Goal: Task Accomplishment & Management: Use online tool/utility

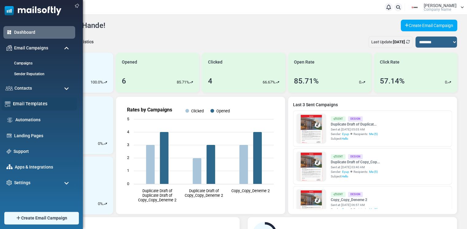
click at [33, 107] on link "Email Templates" at bounding box center [43, 103] width 61 height 7
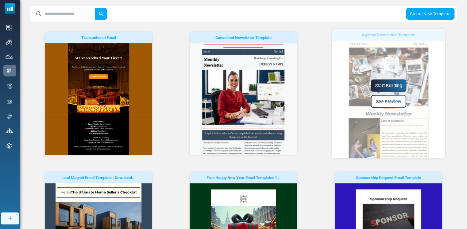
scroll to position [92, 0]
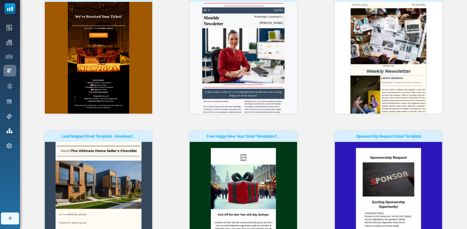
drag, startPoint x: 432, startPoint y: 111, endPoint x: 458, endPoint y: 89, distance: 34.1
click at [458, 89] on div "Agency Newsletter Template Start Building See Preview" at bounding box center [388, 57] width 145 height 133
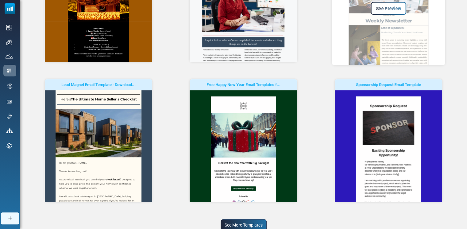
scroll to position [168, 0]
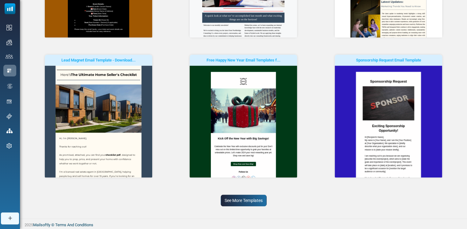
click at [233, 203] on link "See More Templates" at bounding box center [244, 200] width 46 height 12
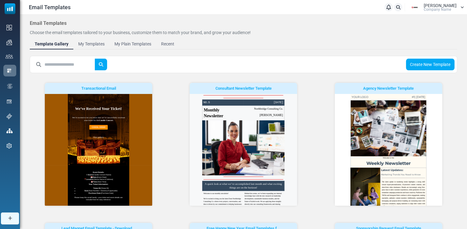
scroll to position [0, 0]
click at [77, 63] on input "text" at bounding box center [69, 65] width 51 height 12
type input "**********"
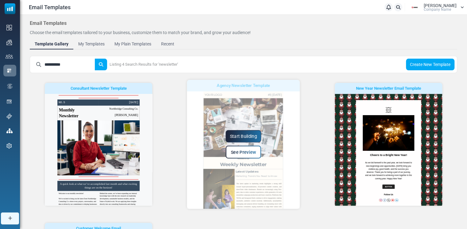
click at [248, 138] on link "Start Building" at bounding box center [244, 136] width 36 height 12
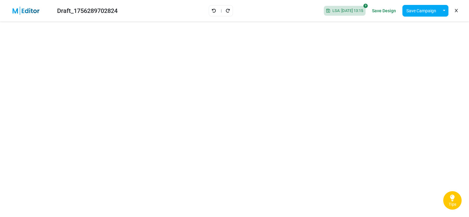
click at [457, 14] on link at bounding box center [456, 11] width 6 height 10
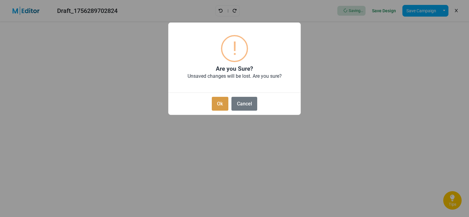
click at [219, 105] on button "Ok" at bounding box center [220, 104] width 17 height 14
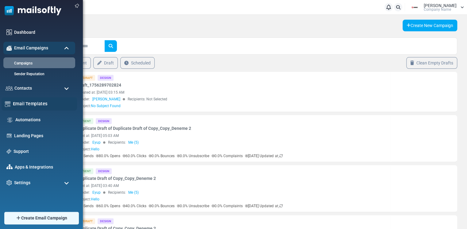
click at [33, 104] on link "Email Templates" at bounding box center [43, 103] width 61 height 7
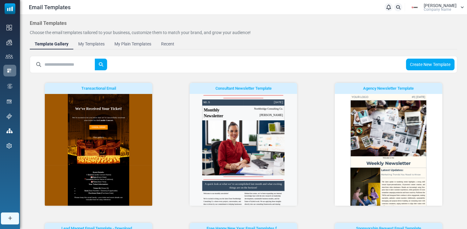
drag, startPoint x: 296, startPoint y: 105, endPoint x: 300, endPoint y: 125, distance: 20.0
click at [300, 125] on div "Consultant Newsletter Template Start Building See Preview" at bounding box center [243, 144] width 137 height 123
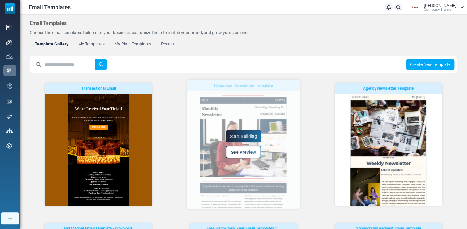
click at [244, 134] on link "Start Building" at bounding box center [244, 136] width 36 height 12
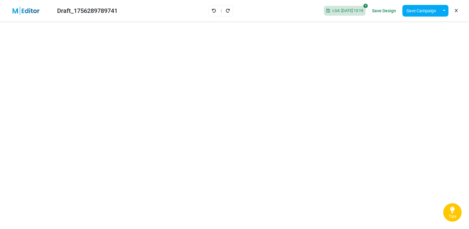
click at [148, 12] on div "Draft_1756289789741 LSA: [DATE] 13:19 Save Design Save Campaign Save as Templat…" at bounding box center [234, 10] width 469 height 21
click at [225, 11] on icon "Redo" at bounding box center [227, 11] width 4 height 4
click at [212, 13] on icon "Undo" at bounding box center [214, 11] width 4 height 4
click at [225, 12] on link "Redo" at bounding box center [227, 11] width 5 height 8
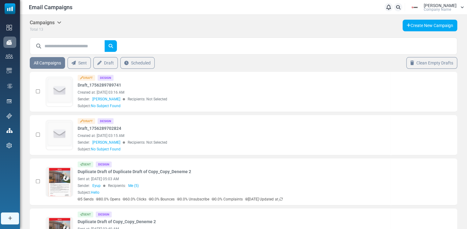
click at [460, 7] on icon at bounding box center [461, 8] width 3 height 4
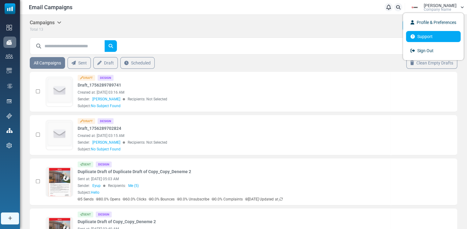
click at [429, 36] on link "Support" at bounding box center [433, 36] width 55 height 11
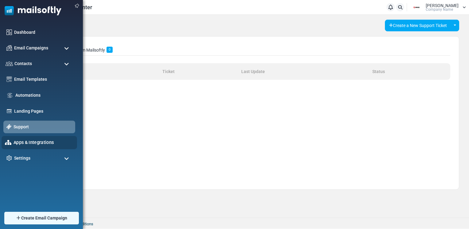
click at [12, 145] on div "Apps & Integrations" at bounding box center [39, 142] width 75 height 13
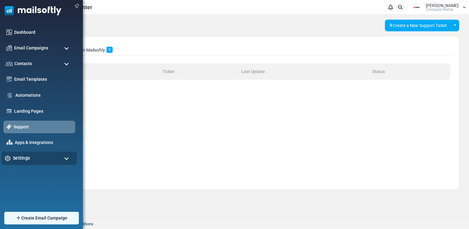
click at [21, 156] on span "Settings" at bounding box center [21, 158] width 17 height 7
click at [75, 6] on img at bounding box center [76, 6] width 9 height 9
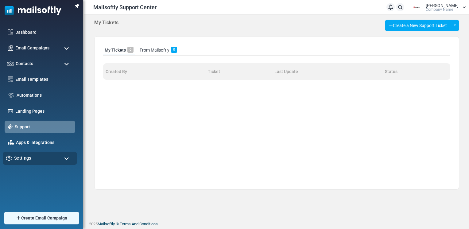
click at [45, 159] on div "Settings" at bounding box center [40, 158] width 74 height 13
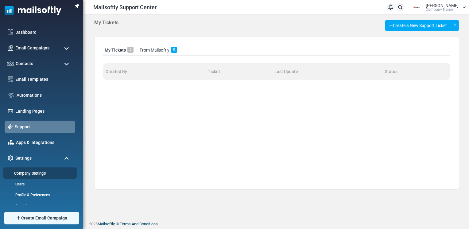
click at [35, 172] on link "Company Settings" at bounding box center [39, 173] width 72 height 6
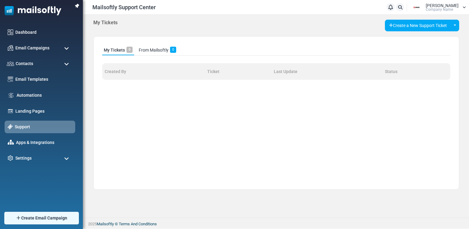
click at [463, 7] on icon at bounding box center [463, 8] width 3 height 4
click at [422, 21] on link "Profile & Preferences" at bounding box center [435, 22] width 55 height 11
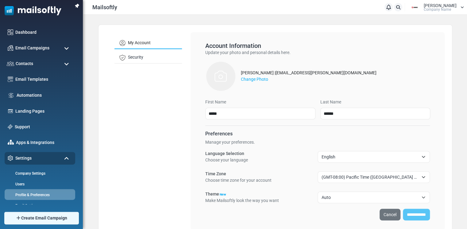
click at [353, 156] on span "English" at bounding box center [369, 156] width 97 height 7
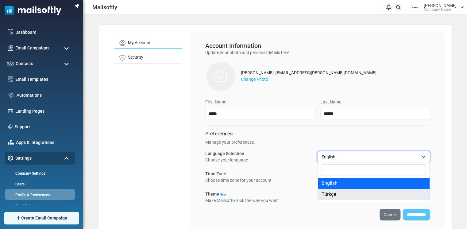
select select "**"
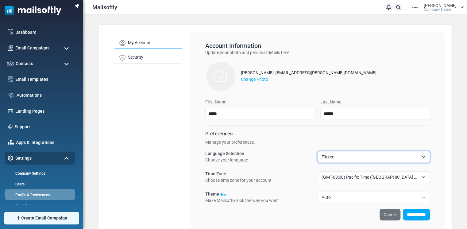
click at [417, 216] on input "**********" at bounding box center [416, 215] width 27 height 12
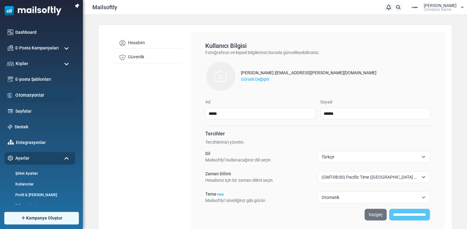
click at [23, 98] on link "Otomasyonlar" at bounding box center [44, 95] width 58 height 7
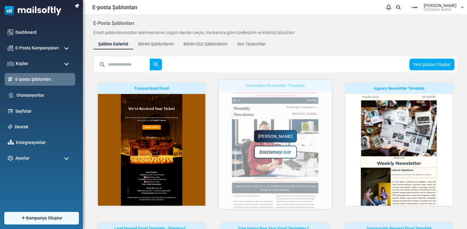
click at [282, 134] on link "Yapmaya Başla" at bounding box center [275, 136] width 43 height 12
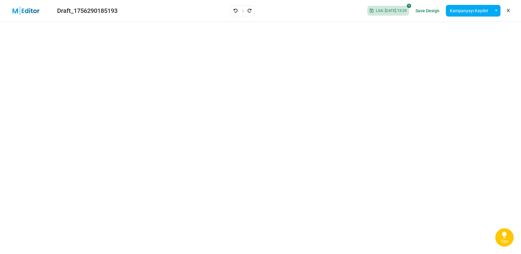
click at [468, 11] on link at bounding box center [508, 11] width 6 height 10
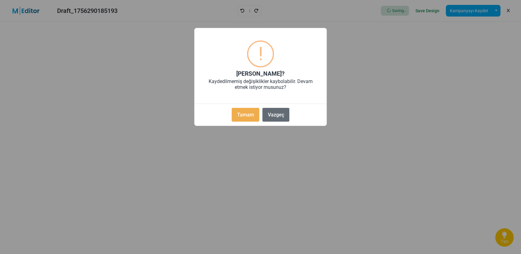
click at [286, 115] on button "Vazgeç" at bounding box center [275, 115] width 27 height 14
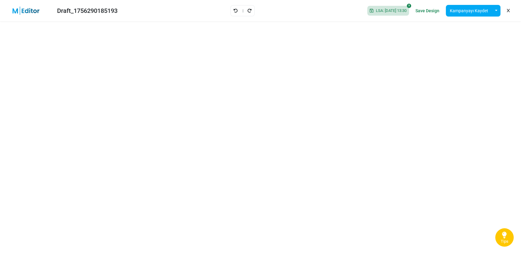
click at [468, 11] on icon at bounding box center [508, 11] width 3 height 0
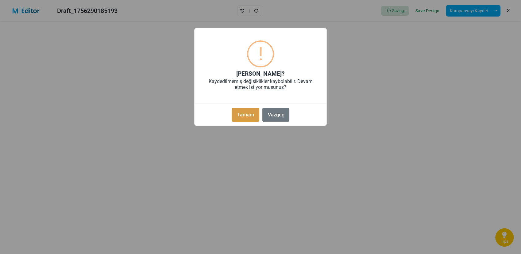
click at [255, 115] on button "Tamam" at bounding box center [246, 115] width 28 height 14
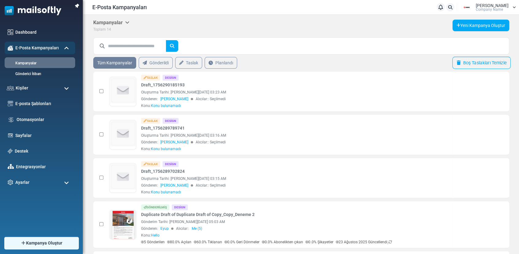
click at [484, 62] on link "Boş Taslakları Temizle" at bounding box center [481, 63] width 58 height 12
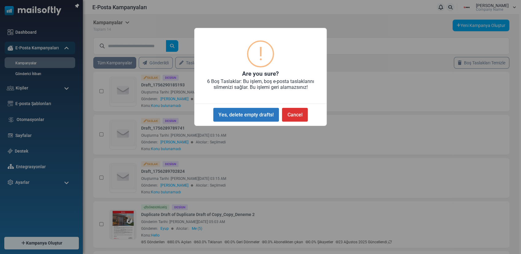
click at [255, 117] on button "Yes, delete empty drafts!" at bounding box center [246, 115] width 66 height 14
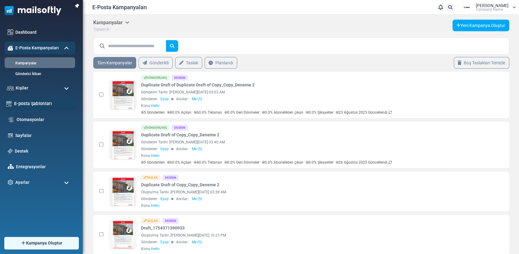
click at [37, 105] on link "E-posta Şablonları" at bounding box center [44, 103] width 60 height 7
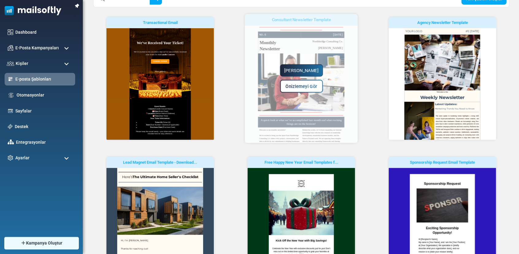
scroll to position [136, 0]
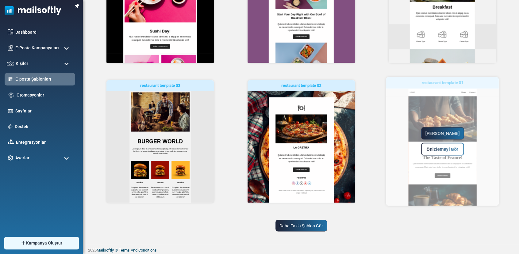
scroll to position [0, 0]
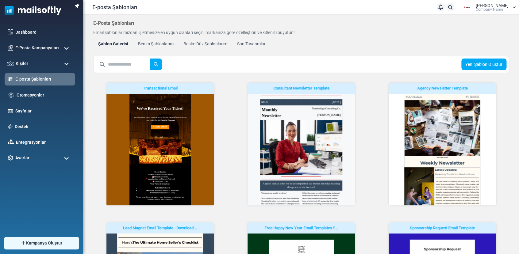
click at [129, 66] on input "text" at bounding box center [129, 65] width 42 height 12
type input "**********"
click at [150, 59] on button "submit" at bounding box center [156, 65] width 12 height 12
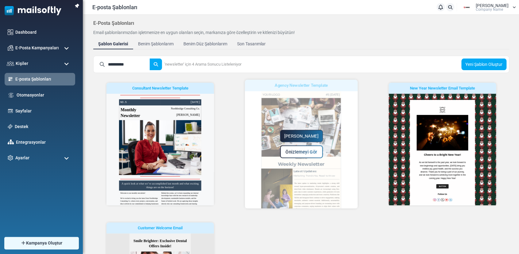
click at [303, 138] on link "Yapmaya Başla" at bounding box center [301, 136] width 43 height 12
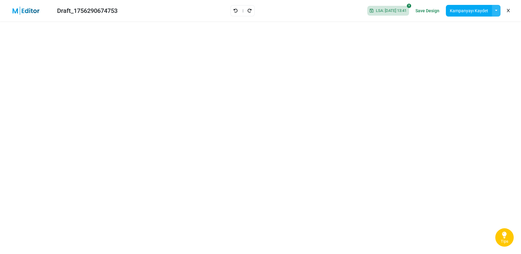
click at [494, 10] on button "button" at bounding box center [496, 11] width 9 height 12
click at [469, 29] on link "Şablon Olarak Kaydet" at bounding box center [471, 26] width 52 height 11
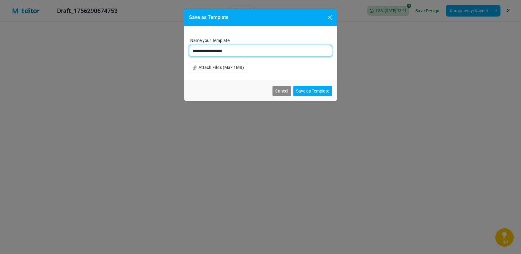
click at [255, 50] on input "**********" at bounding box center [260, 51] width 143 height 12
type input "*"
type input "**********"
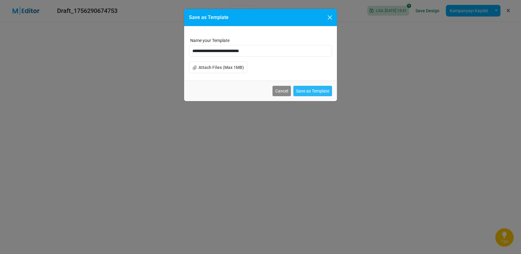
click at [313, 91] on button "Save as Template" at bounding box center [312, 91] width 39 height 10
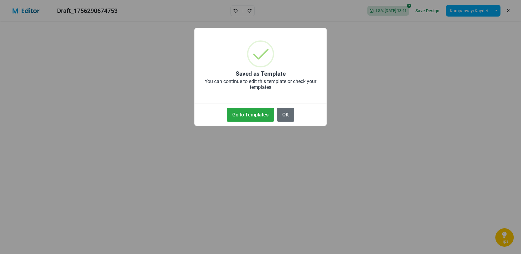
click at [283, 112] on button "OK" at bounding box center [285, 115] width 17 height 14
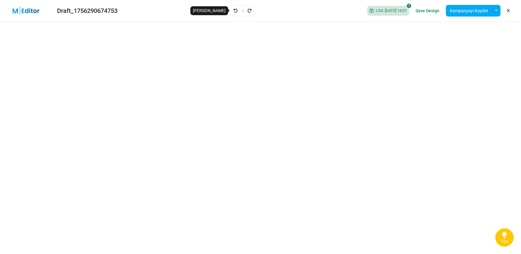
click at [233, 11] on icon "Geri Al" at bounding box center [235, 11] width 4 height 4
click at [231, 11] on div "Draft_1756290674753 Saving... Save Design Kampanyayı Kaydet Şablon Olarak Kayde…" at bounding box center [260, 10] width 521 height 21
click at [233, 11] on icon "Geri Al" at bounding box center [235, 11] width 4 height 4
click at [231, 11] on div "Draft_1756290674753 Saving... Save Design Kampanyayı Kaydet Şablon Olarak Kayde…" at bounding box center [260, 10] width 521 height 21
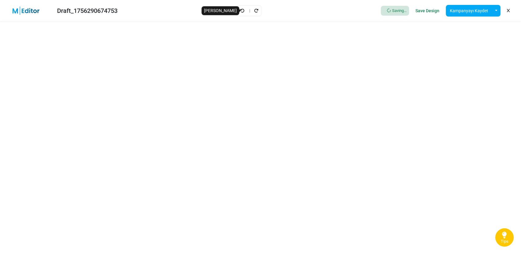
click at [243, 11] on icon "Geri Al" at bounding box center [242, 11] width 4 height 4
click at [233, 11] on icon "Geri Al" at bounding box center [235, 11] width 4 height 4
click at [503, 235] on icon at bounding box center [504, 235] width 5 height 8
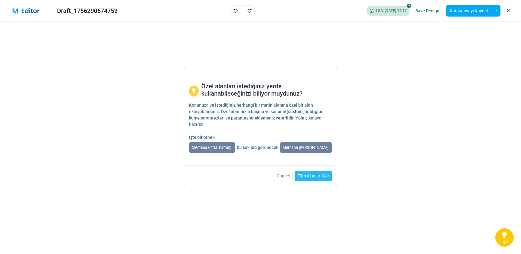
click at [322, 176] on link "Tüm Alanları Gör" at bounding box center [313, 176] width 37 height 10
click at [280, 175] on button "Cancel" at bounding box center [283, 176] width 18 height 10
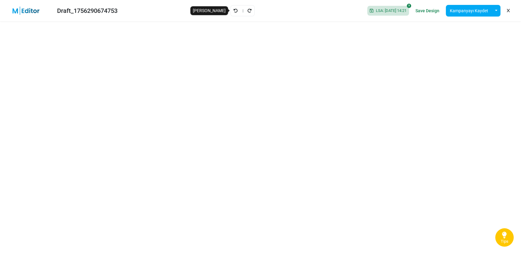
click at [233, 10] on icon "Geri Al" at bounding box center [235, 11] width 4 height 4
click at [247, 11] on icon "Yeniden Uygula" at bounding box center [249, 11] width 4 height 4
click at [233, 12] on icon "Geri Al" at bounding box center [235, 11] width 4 height 4
click at [233, 10] on icon "Geri Al" at bounding box center [235, 11] width 4 height 4
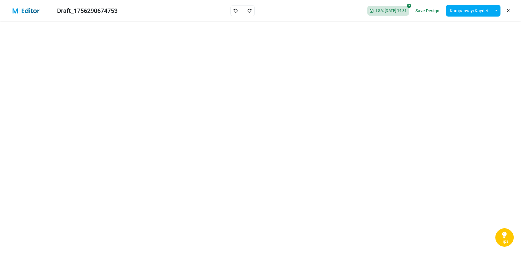
click at [233, 10] on icon "Geri Al" at bounding box center [235, 11] width 4 height 4
click at [233, 12] on icon "Geri Al" at bounding box center [235, 11] width 4 height 4
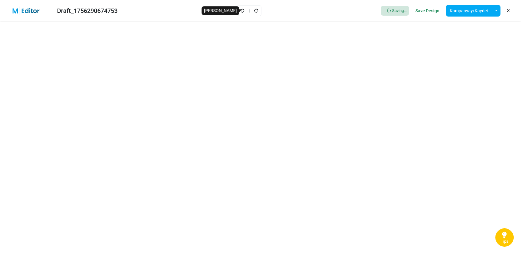
click at [242, 11] on icon "Geri Al" at bounding box center [242, 11] width 4 height 4
click at [192, 18] on div "Draft_1756290674753 LSA: [DATE] 14:43 Save Design Kampanyayı Kaydet Şablon Olar…" at bounding box center [260, 10] width 521 height 21
click at [233, 11] on icon "Geri Al" at bounding box center [235, 11] width 4 height 4
click at [494, 11] on button "button" at bounding box center [496, 11] width 9 height 12
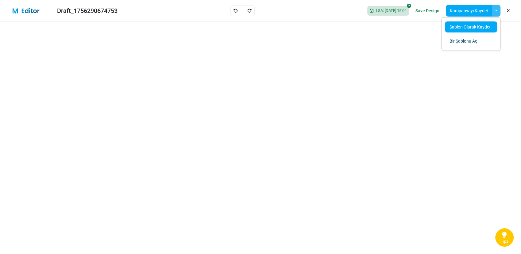
click at [479, 26] on link "Şablon Olarak Kaydet" at bounding box center [471, 26] width 52 height 11
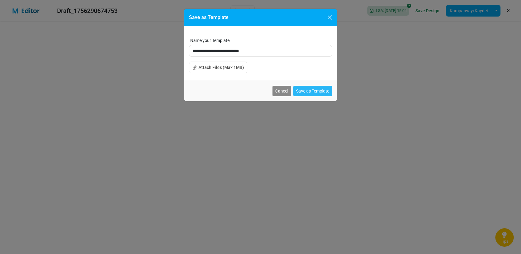
click at [312, 92] on button "Save as Template" at bounding box center [312, 91] width 39 height 10
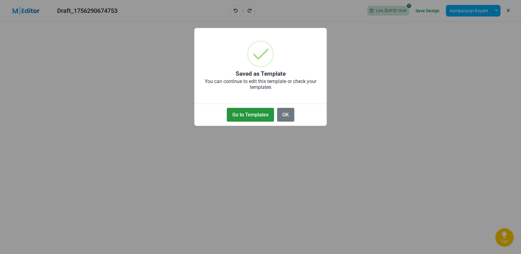
click at [246, 116] on button "Go to Templates" at bounding box center [250, 115] width 47 height 14
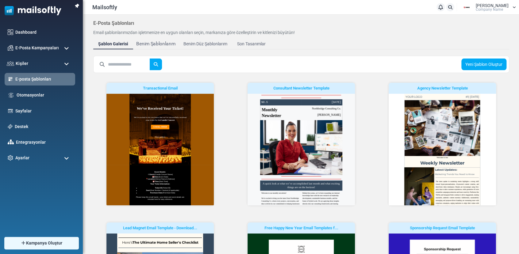
click at [160, 45] on div "Benim Şablonlarım" at bounding box center [155, 43] width 39 height 7
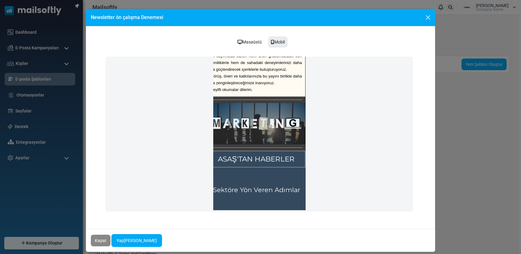
scroll to position [409, 11]
click at [245, 43] on div "Masaüstü" at bounding box center [249, 42] width 32 height 12
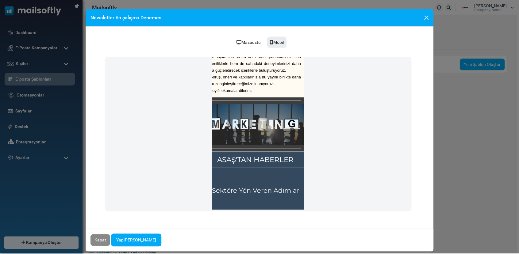
scroll to position [409, 0]
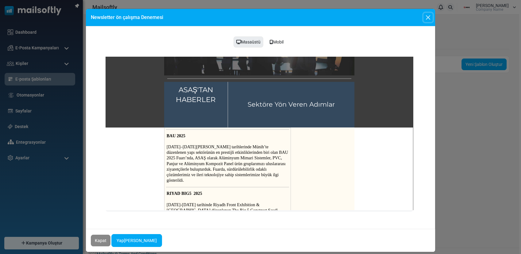
click at [428, 17] on button "Close" at bounding box center [427, 17] width 9 height 9
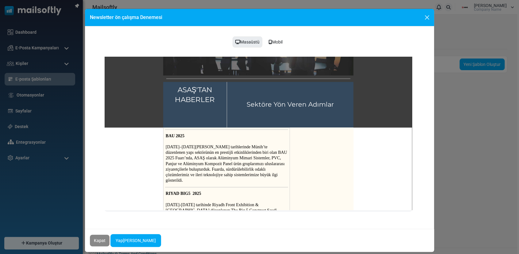
scroll to position [0, 0]
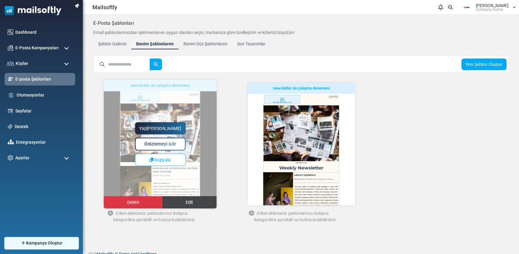
click at [179, 204] on link "Edit" at bounding box center [189, 202] width 54 height 12
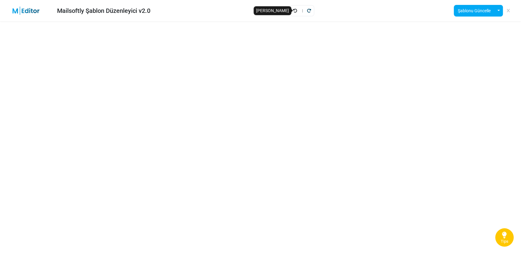
click at [295, 13] on icon "Geri Al" at bounding box center [295, 11] width 4 height 4
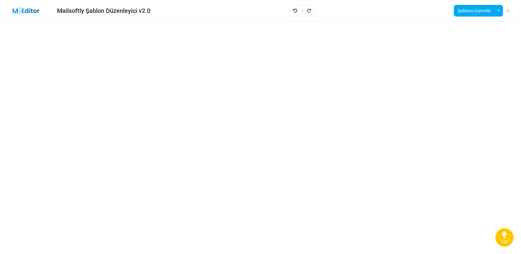
click at [295, 13] on icon "Geri Al" at bounding box center [295, 11] width 4 height 4
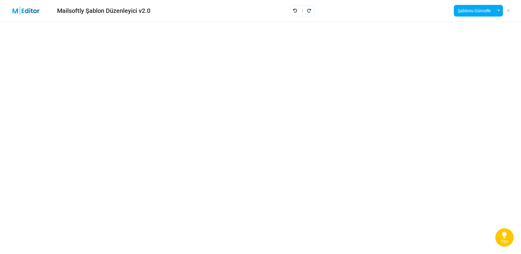
click at [295, 13] on icon "Geri Al" at bounding box center [295, 11] width 4 height 4
click at [296, 11] on icon "Geri Al" at bounding box center [295, 11] width 4 height 4
click at [296, 10] on icon "Geri Al" at bounding box center [295, 11] width 4 height 4
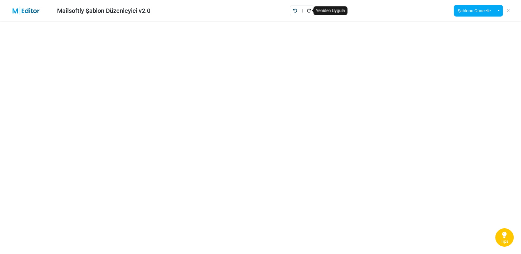
click at [308, 9] on icon "Yeniden Uygula" at bounding box center [309, 11] width 4 height 4
click at [295, 10] on icon "Geri Al" at bounding box center [295, 11] width 4 height 4
click at [296, 12] on icon "Geri Al" at bounding box center [295, 11] width 4 height 4
click at [294, 12] on icon "Geri Al" at bounding box center [295, 11] width 4 height 4
click at [294, 10] on icon "Geri Al" at bounding box center [295, 11] width 4 height 4
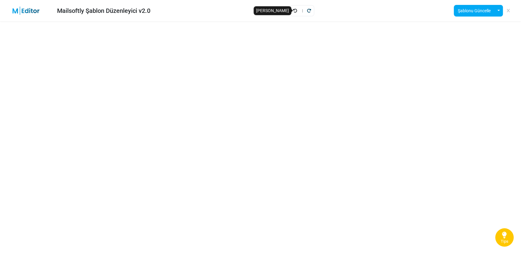
click at [295, 9] on icon "Geri Al" at bounding box center [295, 11] width 4 height 4
click at [294, 10] on icon "Geri Al" at bounding box center [295, 11] width 4 height 4
drag, startPoint x: 220, startPoint y: 9, endPoint x: 217, endPoint y: 17, distance: 8.3
click at [220, 9] on div "Mailsoftly Şablon Düzenleyici v2.0 Şablonu Güncelle Bir Şablonu Aç" at bounding box center [260, 10] width 521 height 21
